Goal: Task Accomplishment & Management: Manage account settings

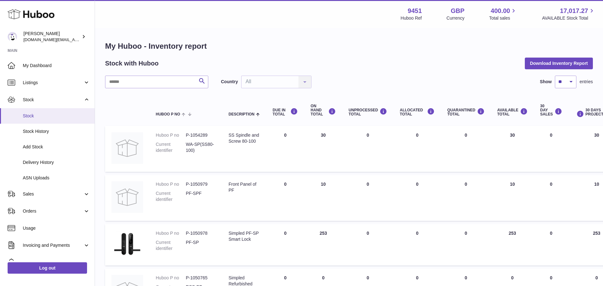
drag, startPoint x: 0, startPoint y: 0, endPoint x: 59, endPoint y: 115, distance: 128.9
drag, startPoint x: 59, startPoint y: 115, endPoint x: 353, endPoint y: 59, distance: 299.9
click at [357, 60] on div "Stock with Huboo Download Inventory Report" at bounding box center [349, 63] width 488 height 11
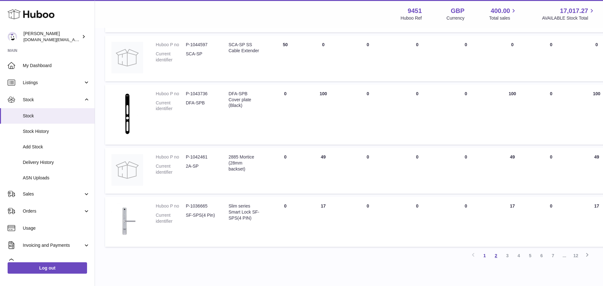
click at [494, 257] on link "2" at bounding box center [495, 255] width 11 height 11
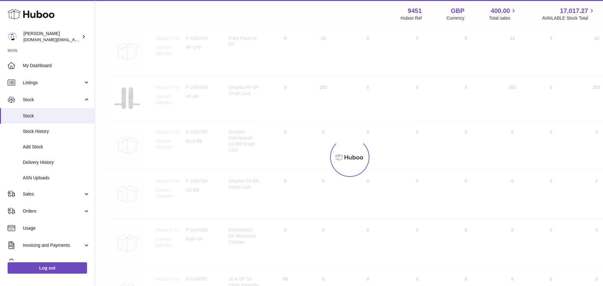
scroll to position [28, 0]
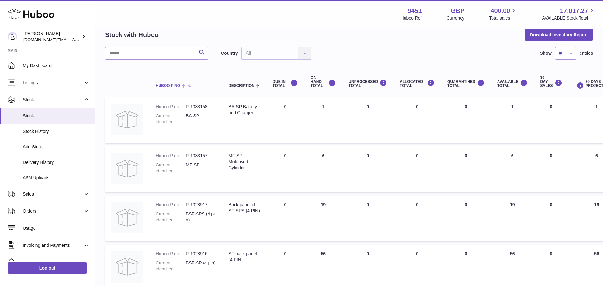
click at [191, 71] on th "Huboo P no" at bounding box center [185, 81] width 73 height 25
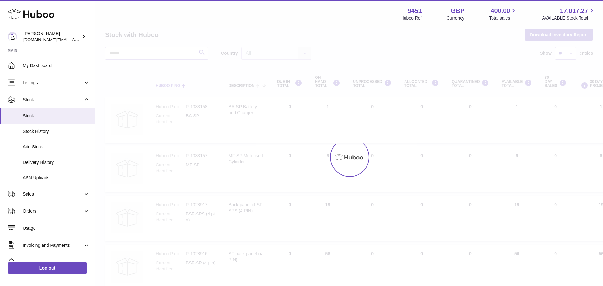
click at [191, 71] on div at bounding box center [349, 157] width 508 height 258
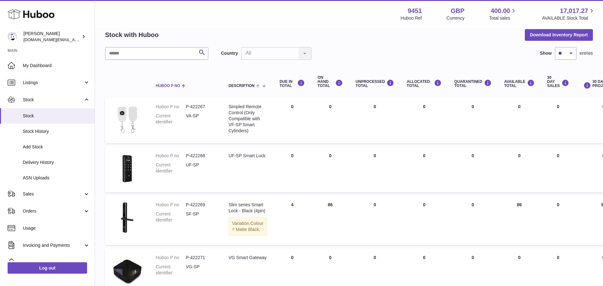
click at [189, 70] on th "Huboo P no" at bounding box center [185, 81] width 73 height 25
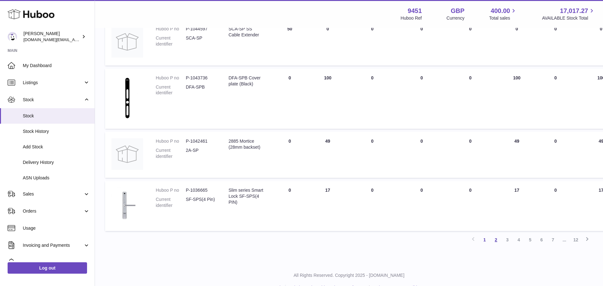
click at [497, 242] on link "2" at bounding box center [495, 239] width 11 height 11
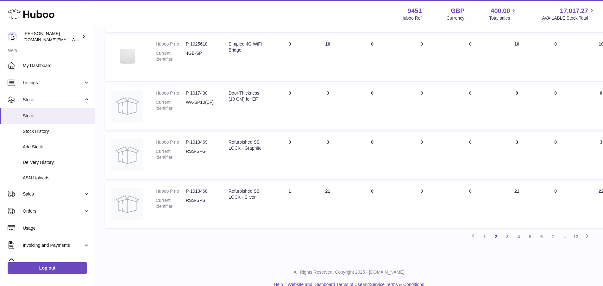
scroll to position [387, 0]
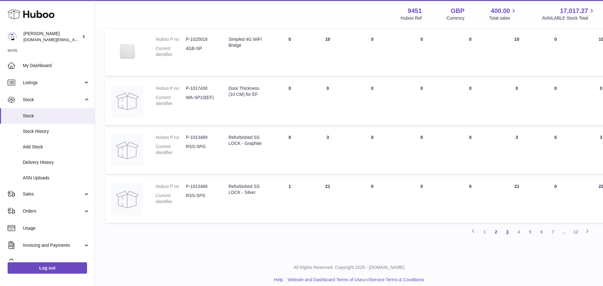
click at [507, 231] on link "3" at bounding box center [507, 231] width 11 height 11
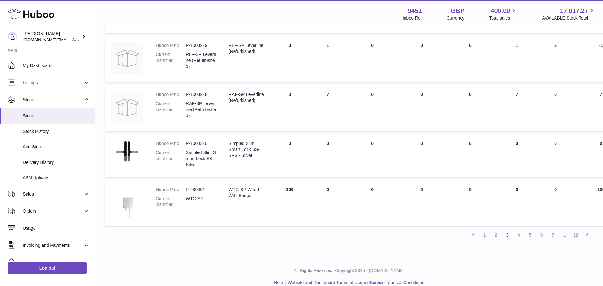
scroll to position [378, 0]
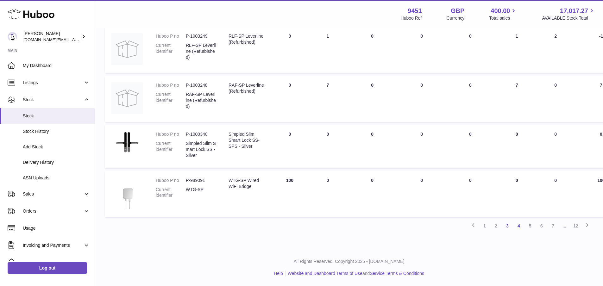
click at [520, 228] on link "4" at bounding box center [518, 225] width 11 height 11
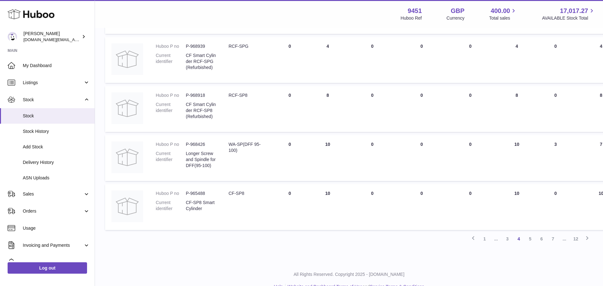
scroll to position [396, 0]
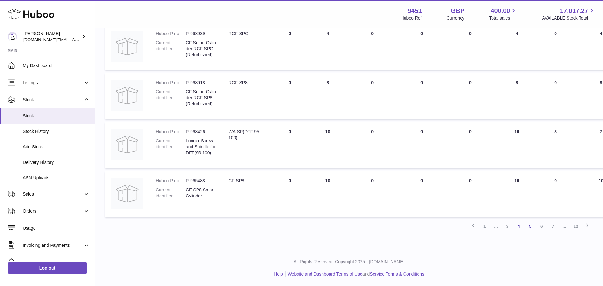
click at [530, 227] on link "5" at bounding box center [529, 226] width 11 height 11
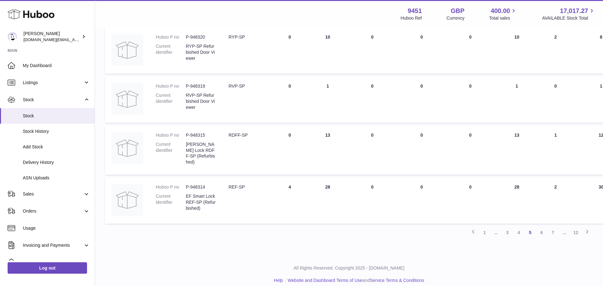
scroll to position [384, 0]
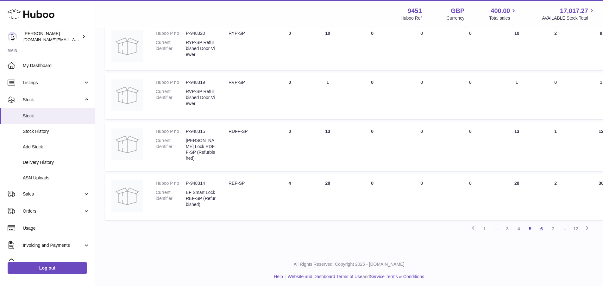
click at [540, 227] on link "6" at bounding box center [541, 228] width 11 height 11
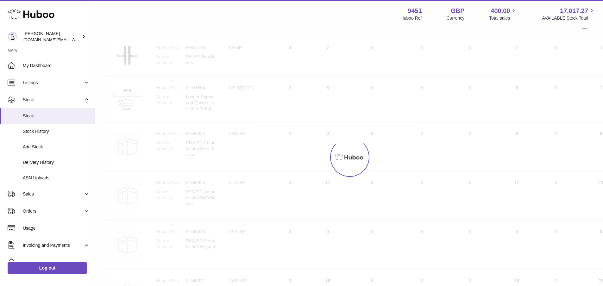
scroll to position [28, 0]
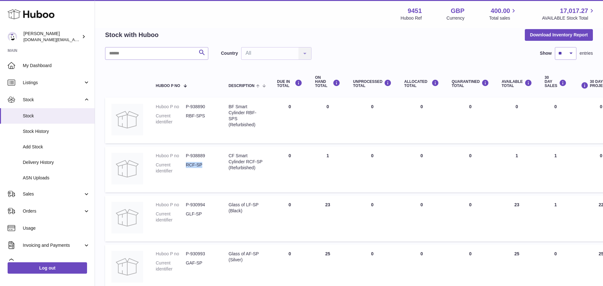
drag, startPoint x: 186, startPoint y: 165, endPoint x: 204, endPoint y: 165, distance: 18.4
click at [204, 165] on dd "RCF-SP" at bounding box center [201, 168] width 30 height 12
copy dd "RCF-SP"
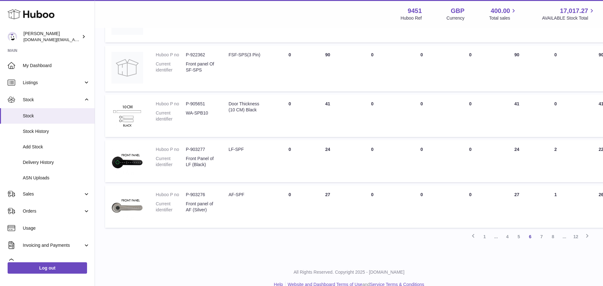
scroll to position [385, 0]
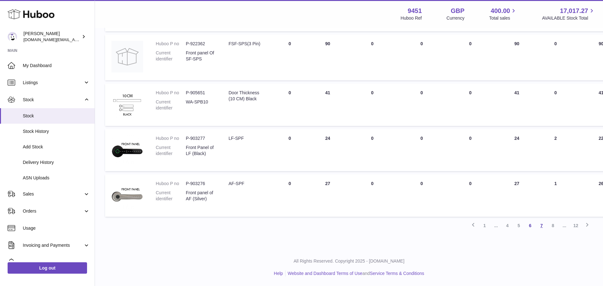
click at [539, 226] on link "7" at bounding box center [541, 225] width 11 height 11
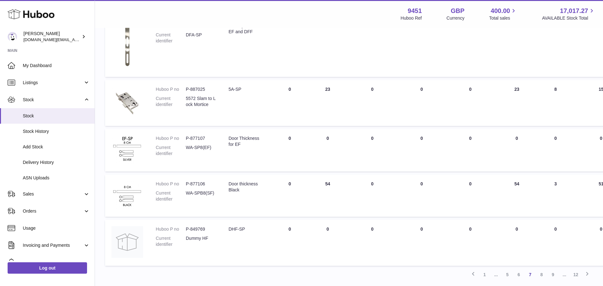
scroll to position [387, 0]
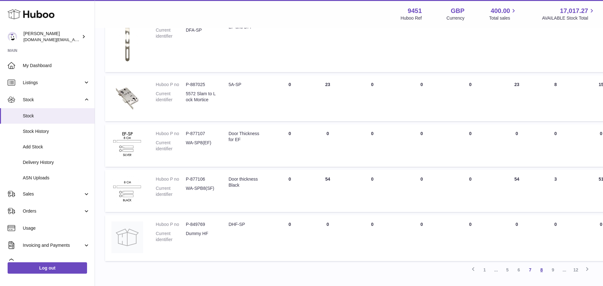
click at [544, 269] on link "8" at bounding box center [541, 269] width 11 height 11
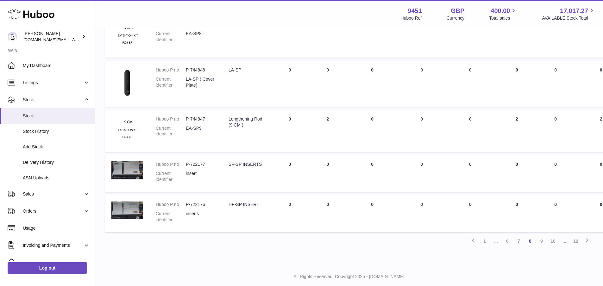
scroll to position [367, 0]
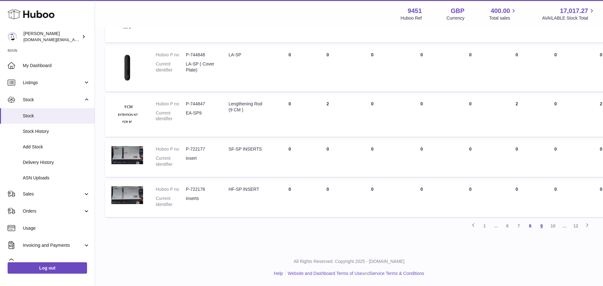
click at [540, 229] on link "9" at bounding box center [541, 225] width 11 height 11
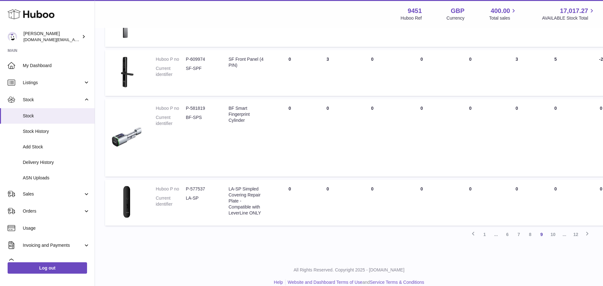
scroll to position [404, 0]
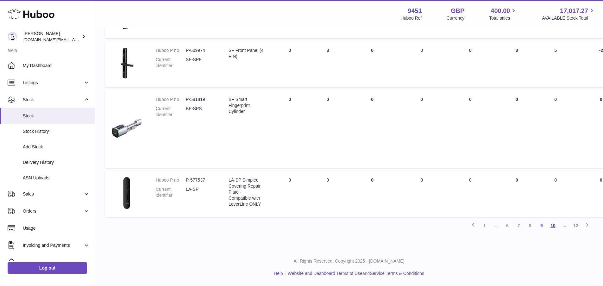
click at [555, 227] on link "10" at bounding box center [552, 225] width 11 height 11
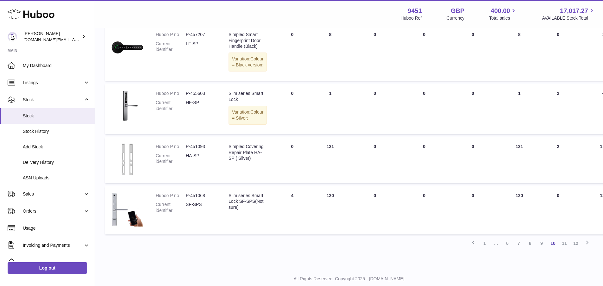
scroll to position [416, 0]
click at [564, 247] on link "11" at bounding box center [563, 241] width 11 height 11
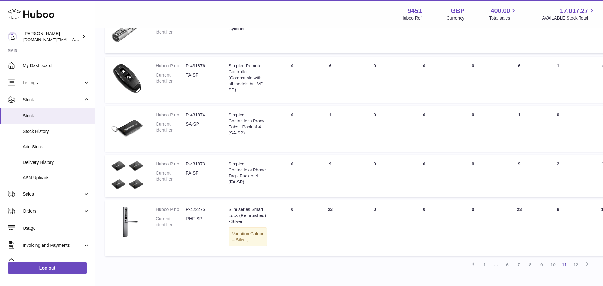
scroll to position [364, 0]
click at [575, 270] on link "12" at bounding box center [575, 264] width 11 height 11
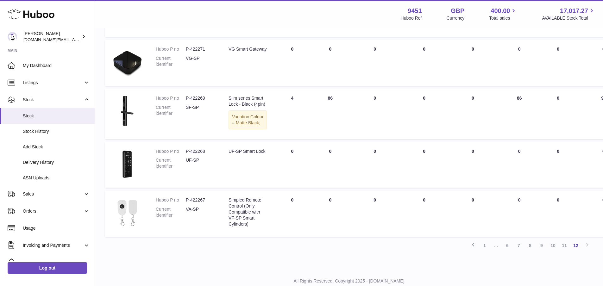
scroll to position [249, 0]
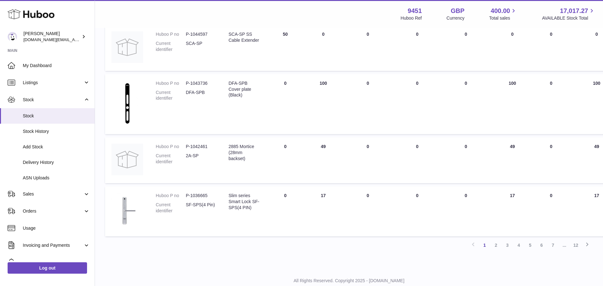
scroll to position [392, 0]
click at [491, 245] on link "2" at bounding box center [495, 244] width 11 height 11
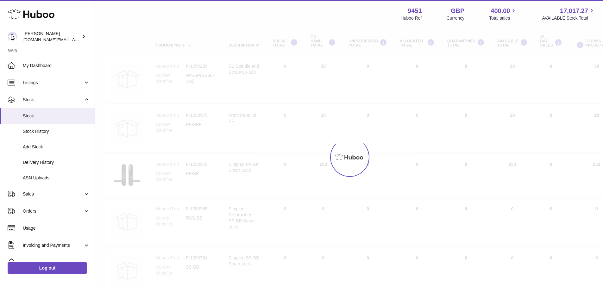
scroll to position [28, 0]
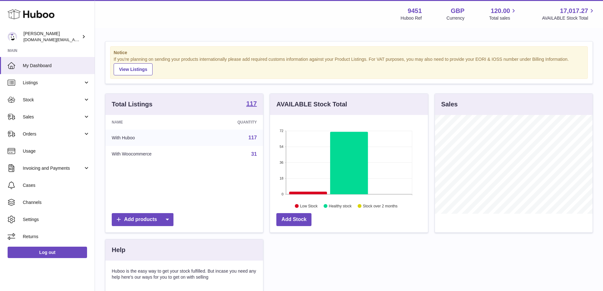
scroll to position [99, 158]
click at [78, 102] on span "Stock" at bounding box center [53, 100] width 60 height 6
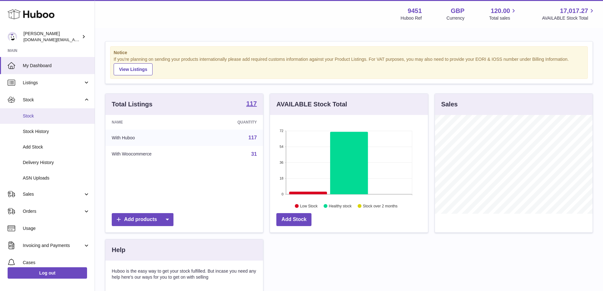
click at [49, 120] on link "Stock" at bounding box center [47, 116] width 95 height 16
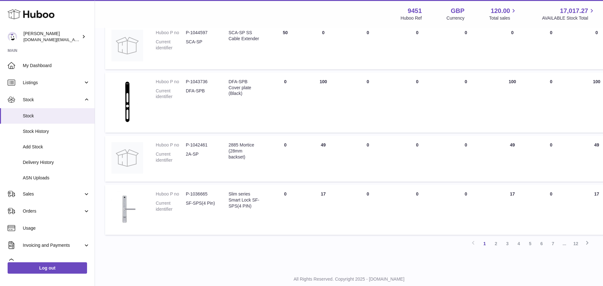
scroll to position [410, 0]
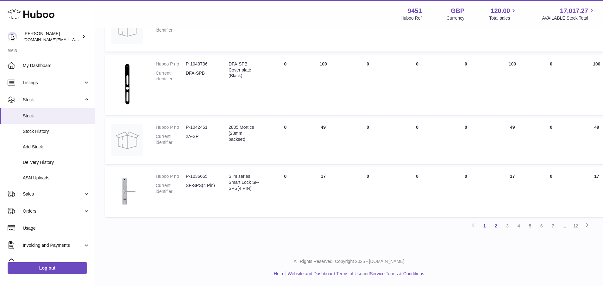
click at [495, 227] on link "2" at bounding box center [495, 225] width 11 height 11
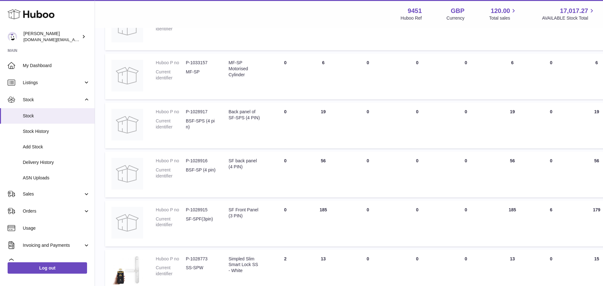
scroll to position [127, 0]
